Goal: Task Accomplishment & Management: Manage account settings

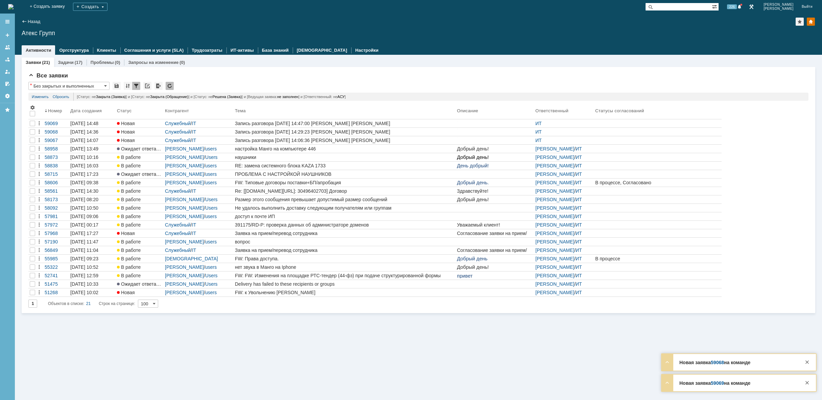
click at [14, 4] on img at bounding box center [10, 6] width 5 height 5
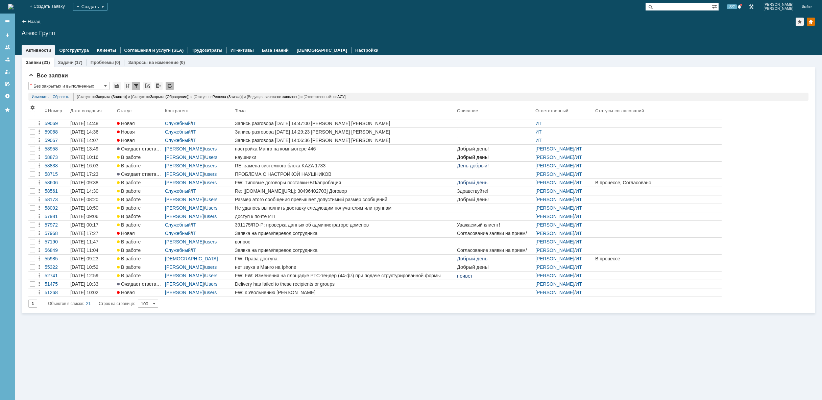
click at [14, 9] on img at bounding box center [10, 6] width 5 height 5
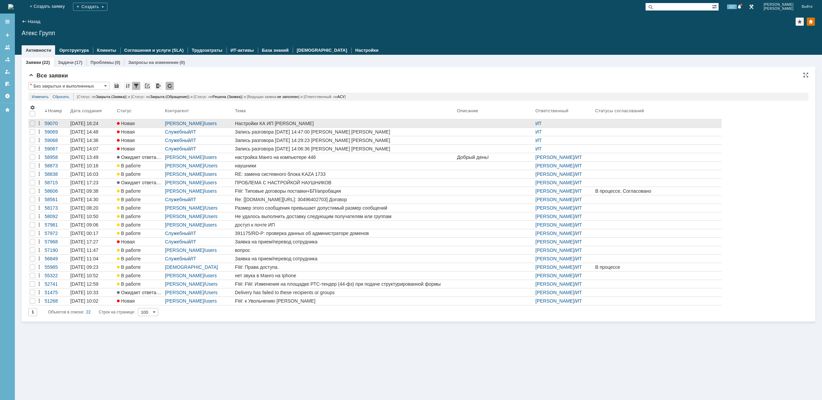
click at [363, 122] on div "Настройки КА ИП [PERSON_NAME]" at bounding box center [344, 123] width 219 height 5
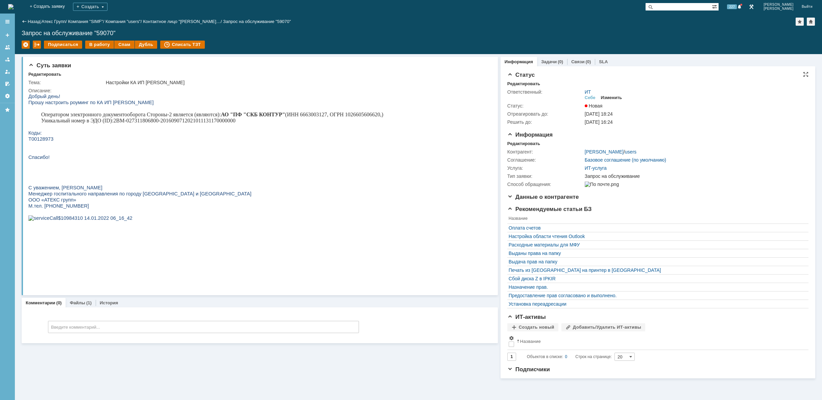
click at [611, 96] on div "Изменить" at bounding box center [611, 97] width 21 height 5
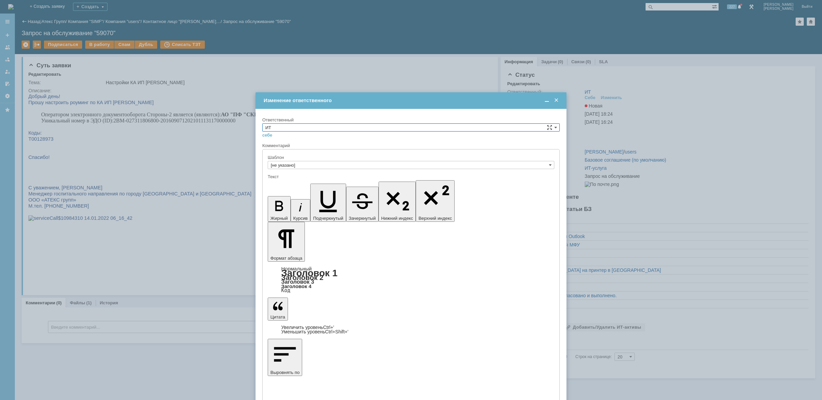
click at [433, 129] on input "ИТ" at bounding box center [410, 127] width 297 height 8
click at [363, 183] on span "АСУ" at bounding box center [410, 182] width 291 height 5
type input "АСУ"
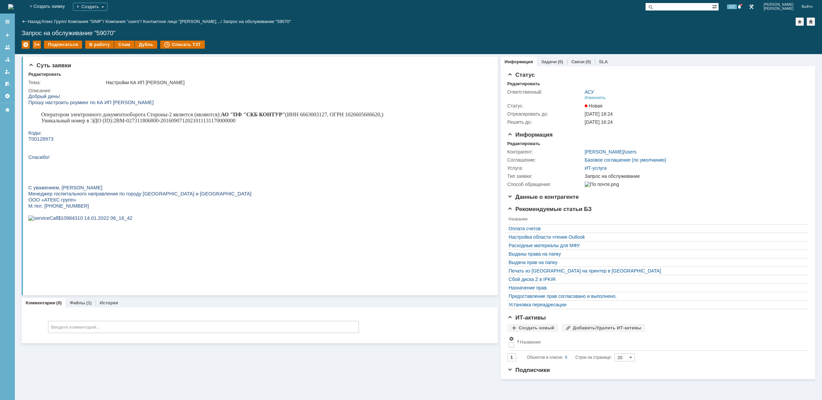
click at [14, 7] on img at bounding box center [10, 6] width 5 height 5
